Goal: Transaction & Acquisition: Purchase product/service

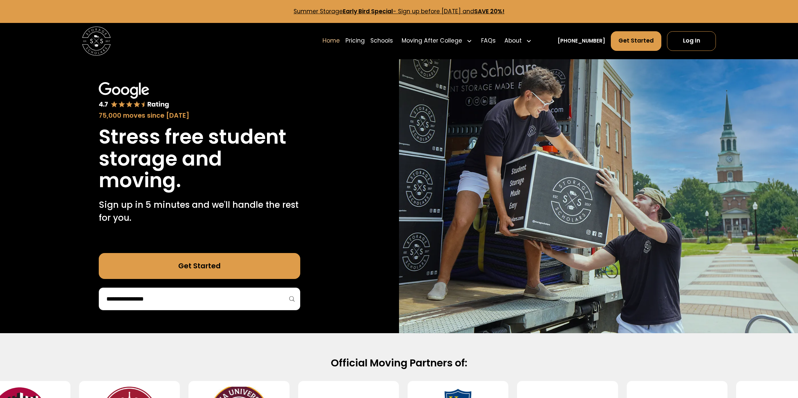
click at [192, 294] on input "search" at bounding box center [200, 298] width 188 height 11
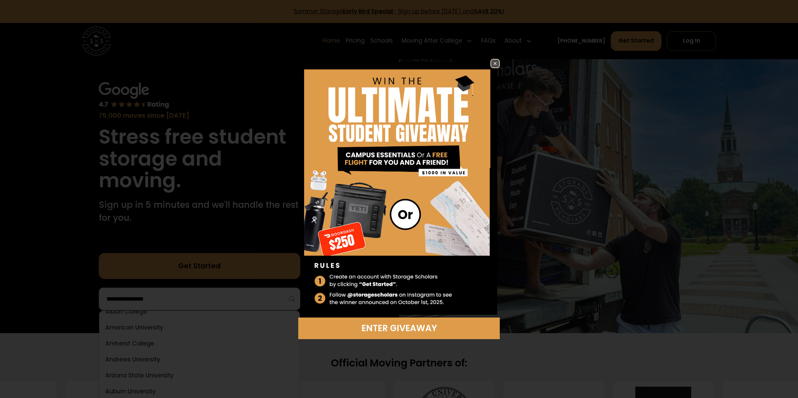
click at [495, 62] on img at bounding box center [495, 64] width 8 height 8
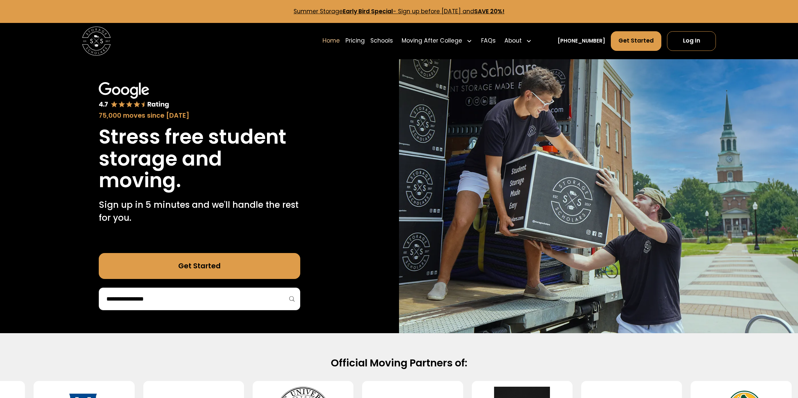
click at [177, 304] on div at bounding box center [200, 299] width 202 height 23
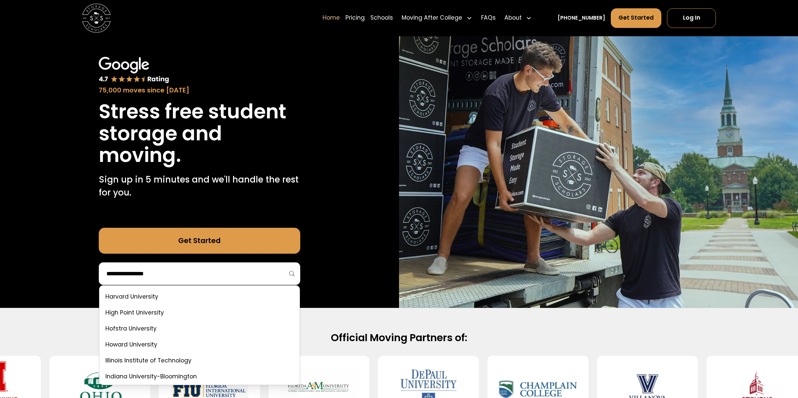
scroll to position [1275, 0]
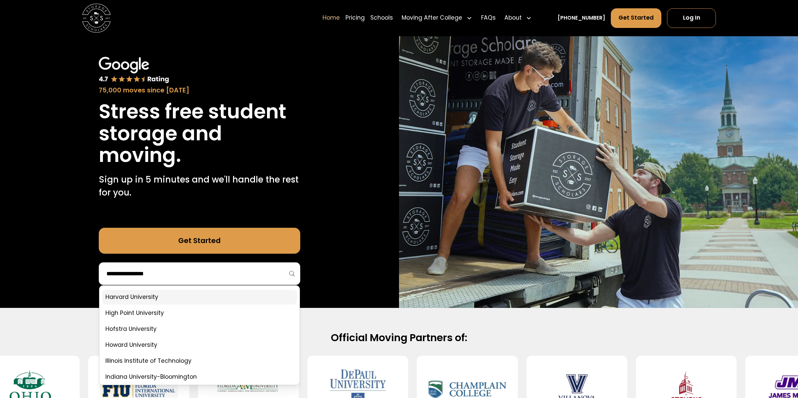
click at [150, 298] on link at bounding box center [199, 297] width 195 height 15
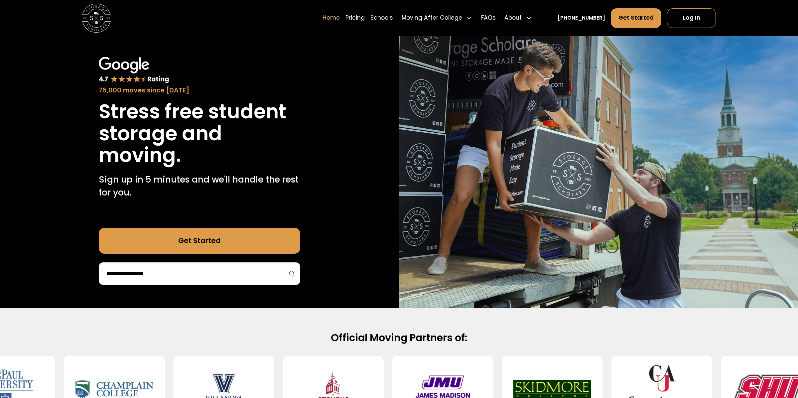
scroll to position [131, 0]
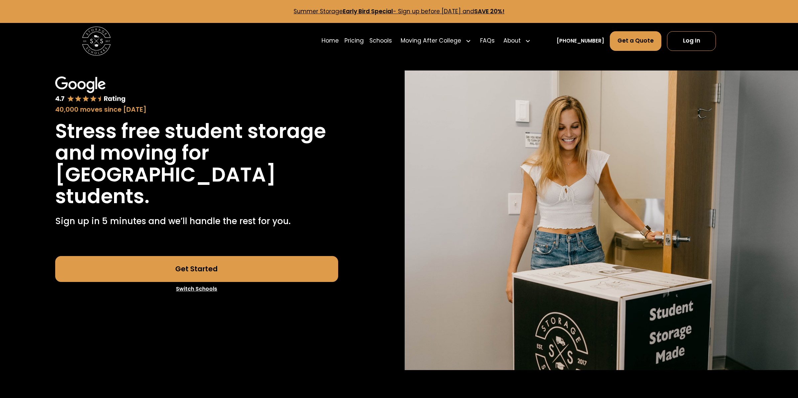
click at [182, 264] on link "Get Started" at bounding box center [196, 269] width 283 height 26
